Goal: Book appointment/travel/reservation

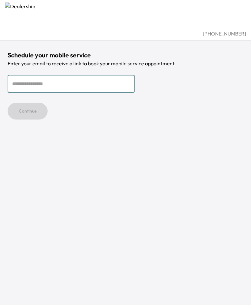
drag, startPoint x: 82, startPoint y: 89, endPoint x: 187, endPoint y: 75, distance: 105.5
click at [83, 89] on input "email" at bounding box center [71, 84] width 127 height 18
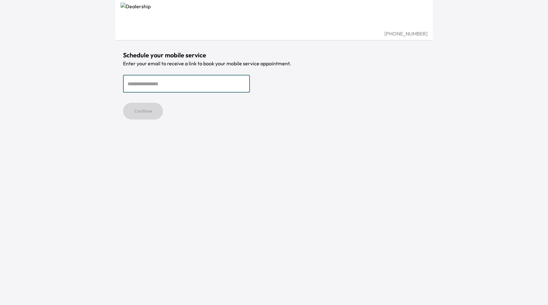
click at [142, 85] on input "email" at bounding box center [186, 84] width 127 height 18
click at [141, 84] on input "email" at bounding box center [186, 84] width 127 height 18
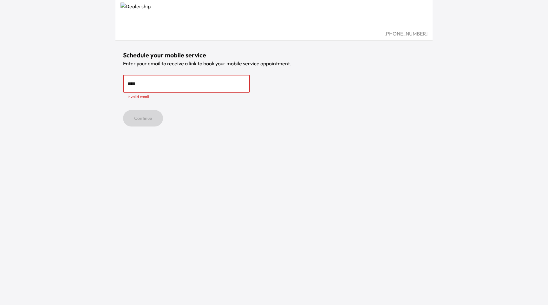
type input "**********"
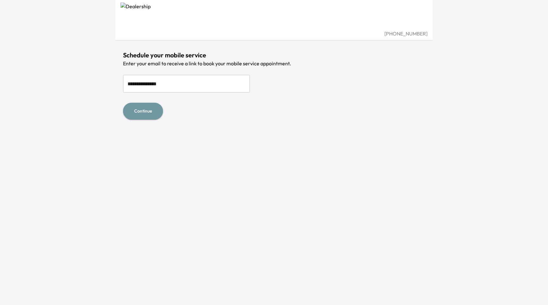
click at [144, 112] on button "Continue" at bounding box center [143, 111] width 40 height 17
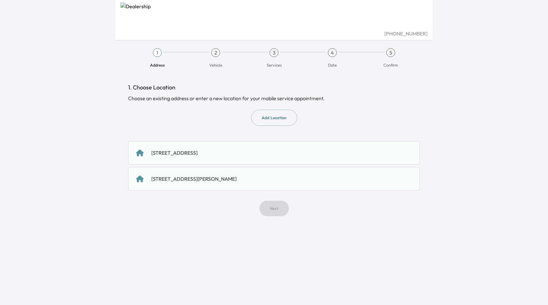
click at [198, 150] on div "[STREET_ADDRESS]" at bounding box center [174, 153] width 46 height 8
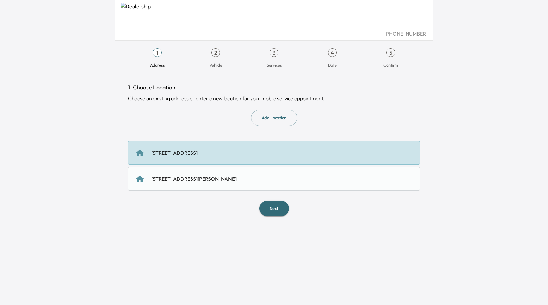
click at [278, 210] on button "Next" at bounding box center [273, 209] width 29 height 16
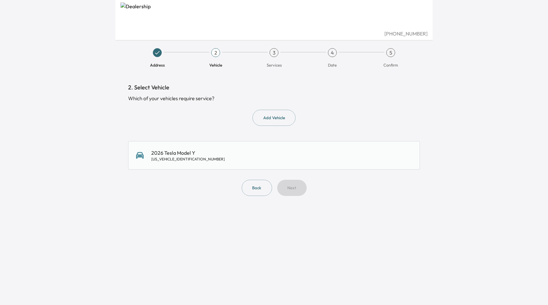
click at [254, 152] on div "2026 Tesla Model Y [US_VEHICLE_IDENTIFICATION_NUMBER]" at bounding box center [274, 155] width 276 height 13
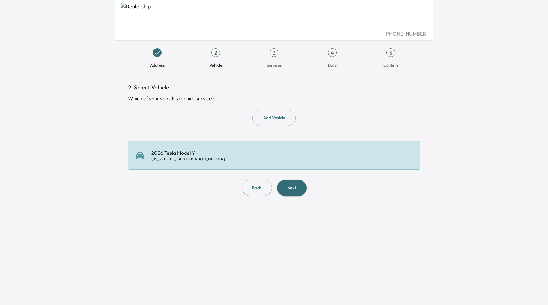
click at [297, 191] on button "Next" at bounding box center [291, 188] width 29 height 16
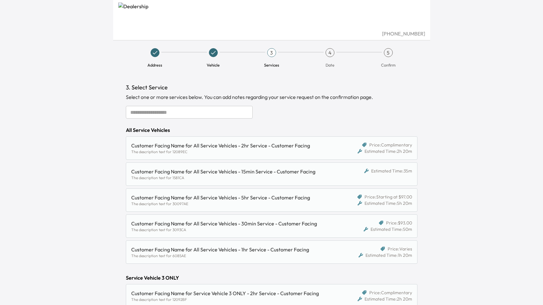
click at [256, 144] on div "Customer Facing Name for All Service Vehicles - 2hr Service - Customer Facing" at bounding box center [234, 146] width 206 height 8
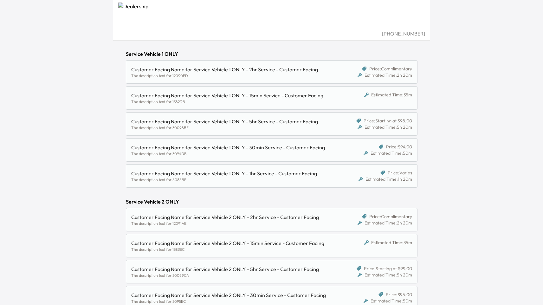
scroll to position [438, 0]
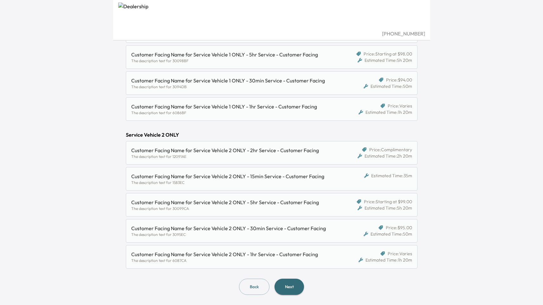
click at [294, 290] on button "Next" at bounding box center [289, 287] width 29 height 16
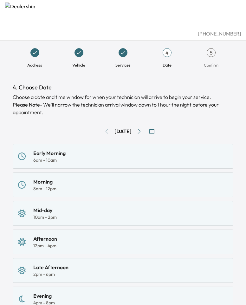
click at [157, 31] on div "[PHONE_NUMBER]" at bounding box center [123, 34] width 236 height 8
